Goal: Task Accomplishment & Management: Manage account settings

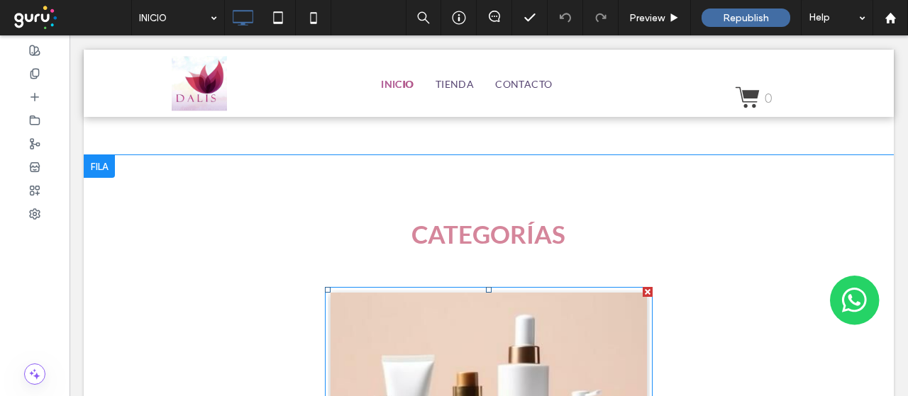
scroll to position [1418, 0]
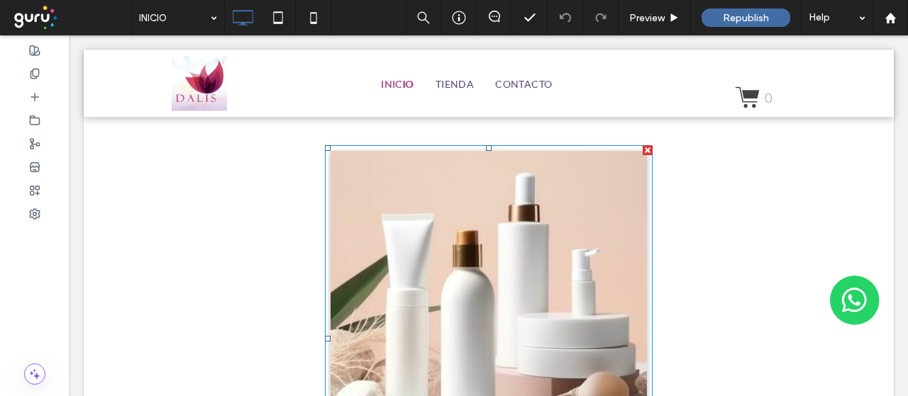
click at [470, 294] on link at bounding box center [488, 289] width 335 height 292
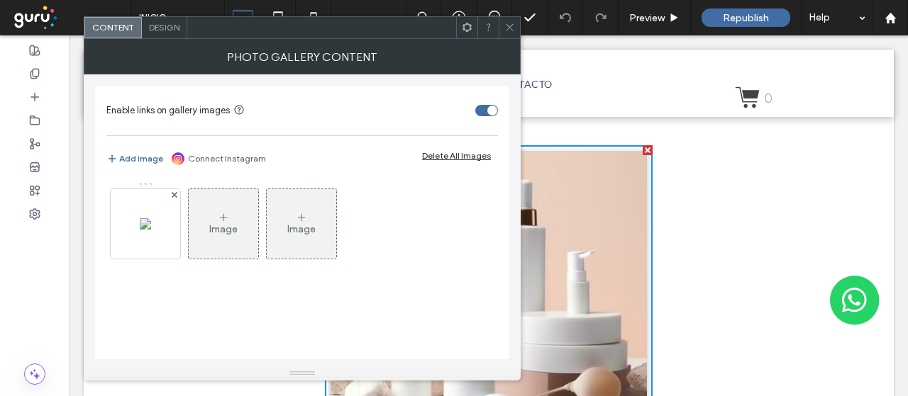
click at [171, 26] on span "Design" at bounding box center [164, 27] width 30 height 11
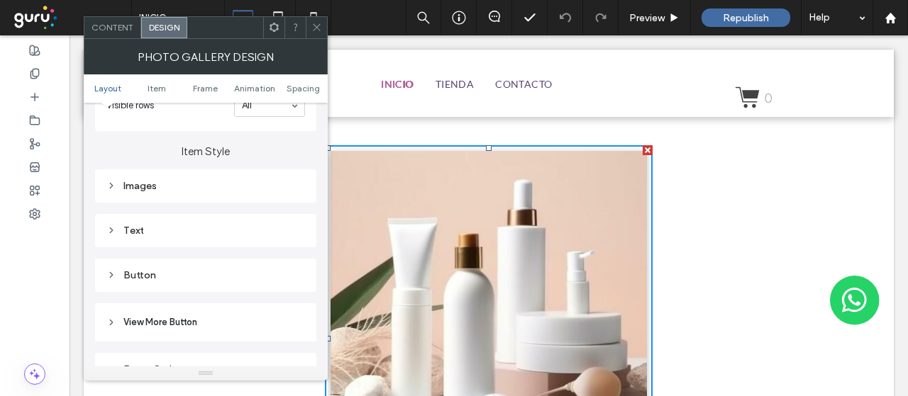
scroll to position [496, 0]
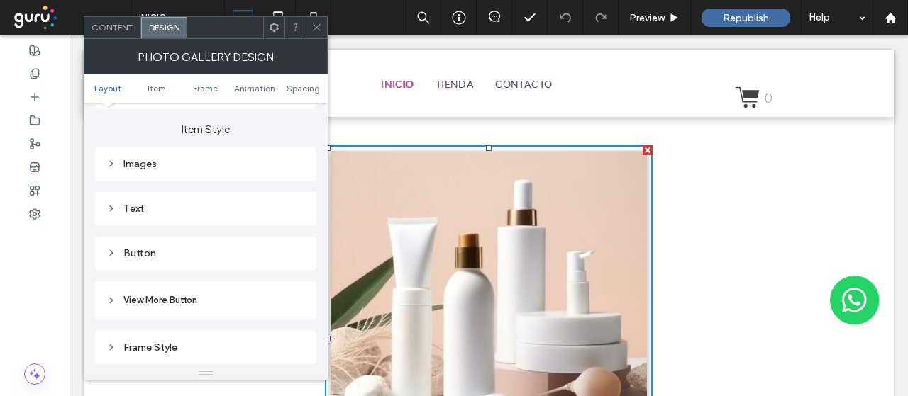
click at [108, 22] on span "Content" at bounding box center [112, 27] width 42 height 11
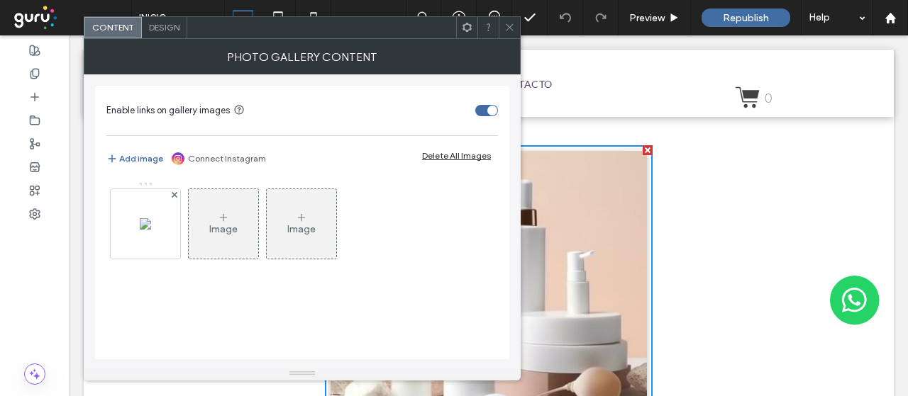
click at [512, 32] on icon at bounding box center [509, 27] width 11 height 11
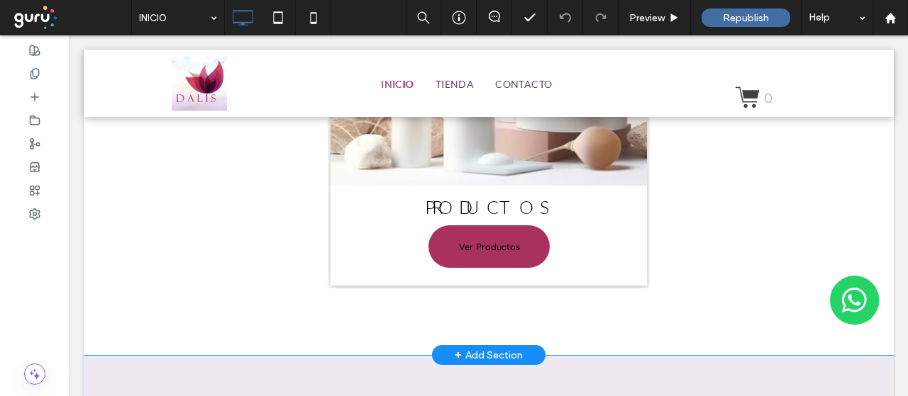
scroll to position [1631, 0]
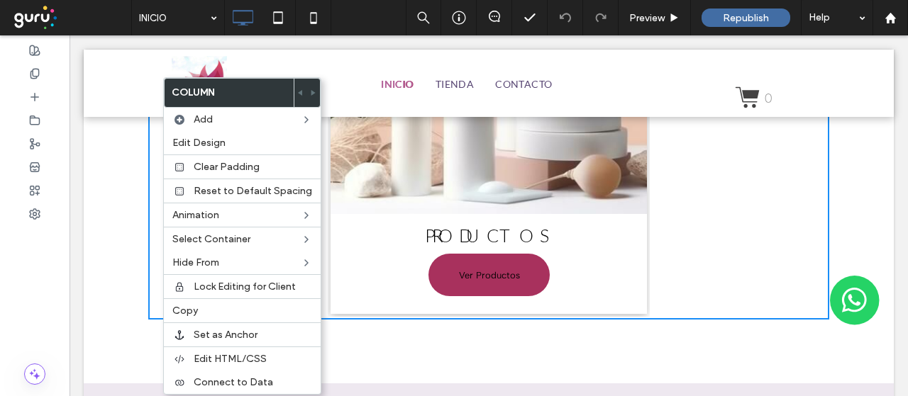
click at [129, 364] on div "CATEGORÍAS PRODUCTOS Ver Productos Ver más Click To Paste Row + Add Section" at bounding box center [489, 92] width 810 height 583
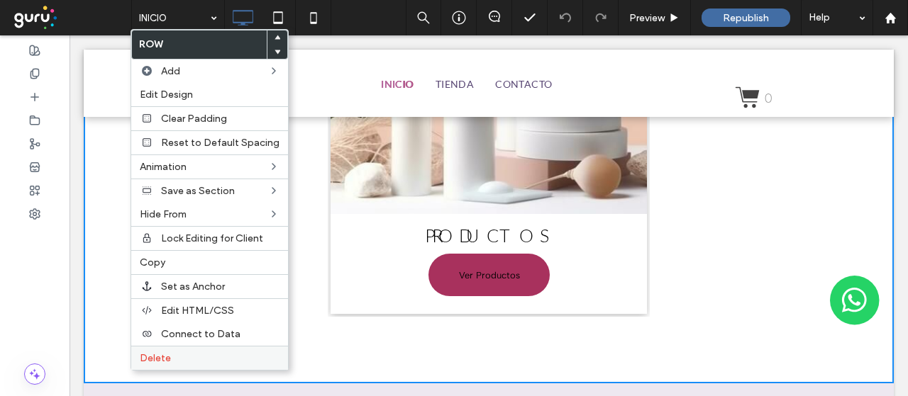
click at [176, 354] on label "Delete" at bounding box center [210, 358] width 140 height 12
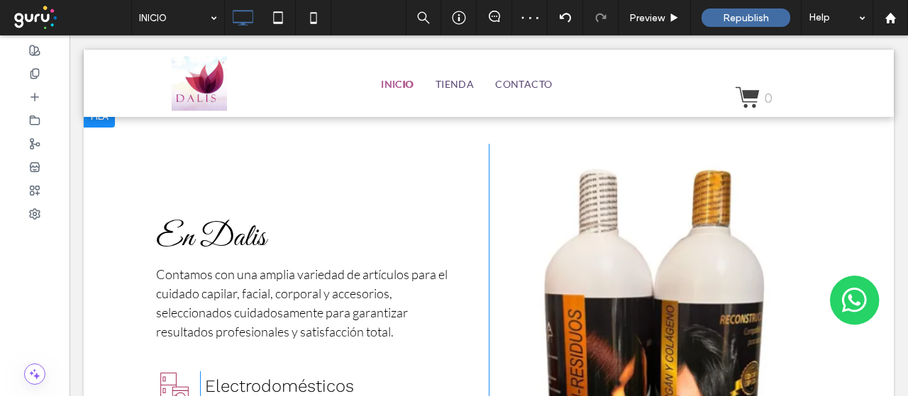
scroll to position [709, 0]
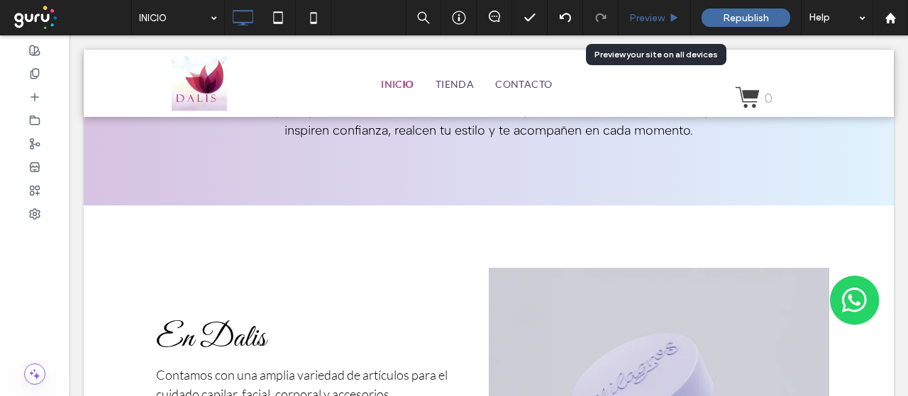
click at [640, 19] on span "Preview" at bounding box center [646, 18] width 35 height 12
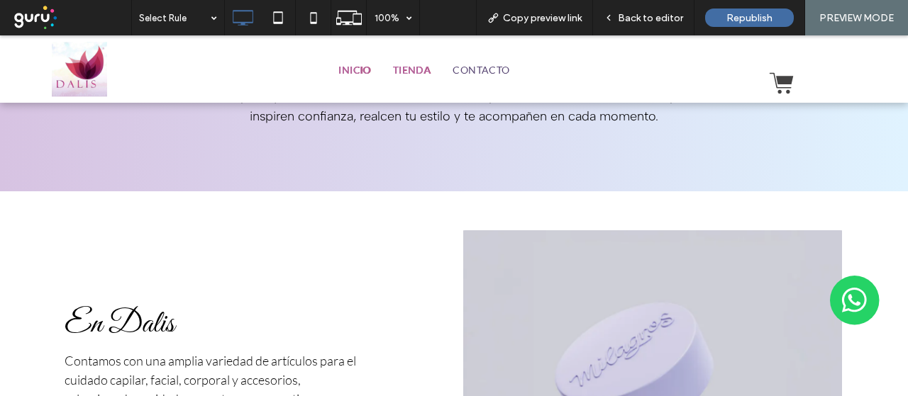
click at [396, 69] on span "TIENDA" at bounding box center [412, 69] width 39 height 12
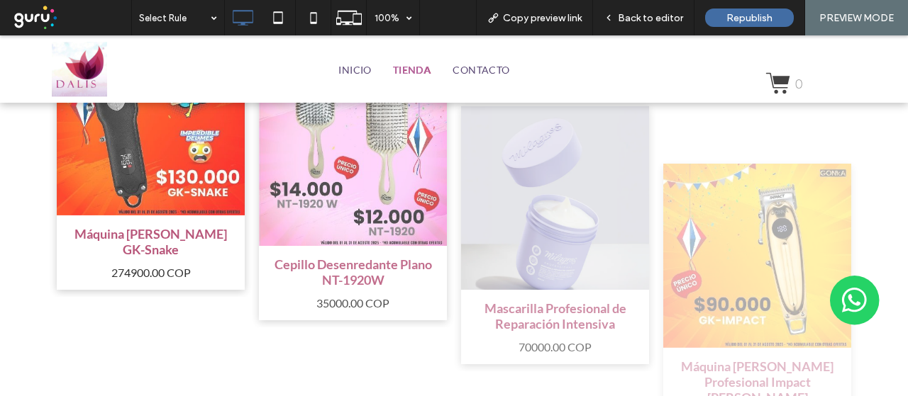
scroll to position [1064, 0]
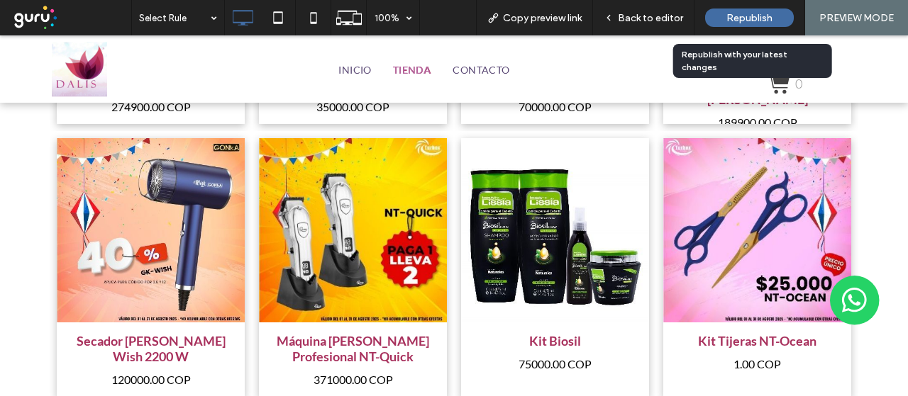
click at [737, 16] on span "Republish" at bounding box center [749, 18] width 46 height 12
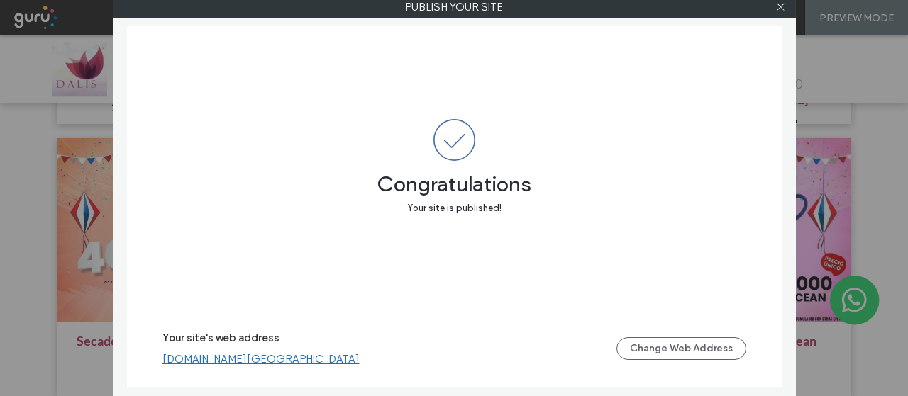
click at [217, 362] on link "[DOMAIN_NAME][GEOGRAPHIC_DATA]" at bounding box center [260, 359] width 197 height 13
click at [779, 6] on icon at bounding box center [780, 6] width 11 height 11
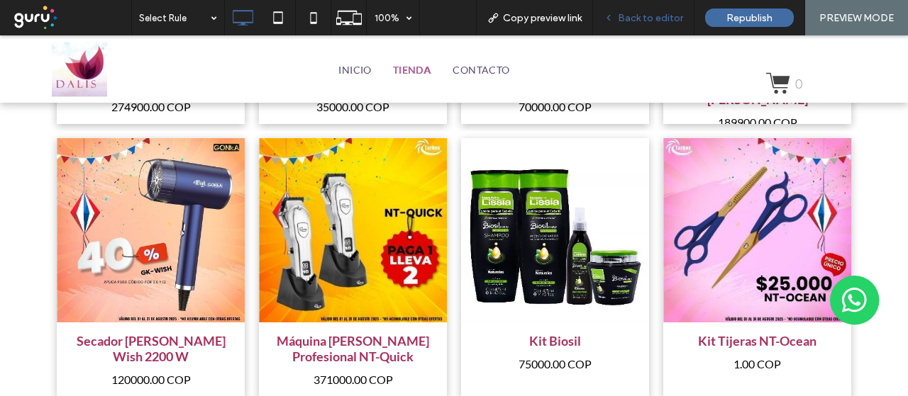
click at [626, 19] on span "Back to editor" at bounding box center [650, 18] width 65 height 12
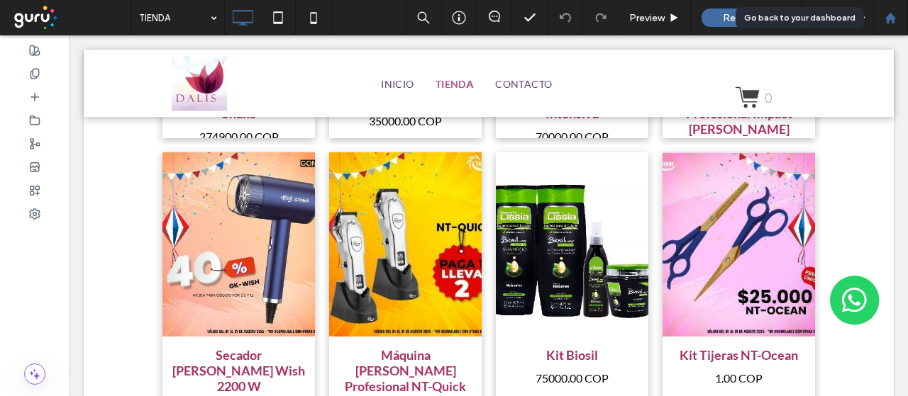
click at [889, 16] on use at bounding box center [889, 17] width 11 height 11
